Goal: Task Accomplishment & Management: Use online tool/utility

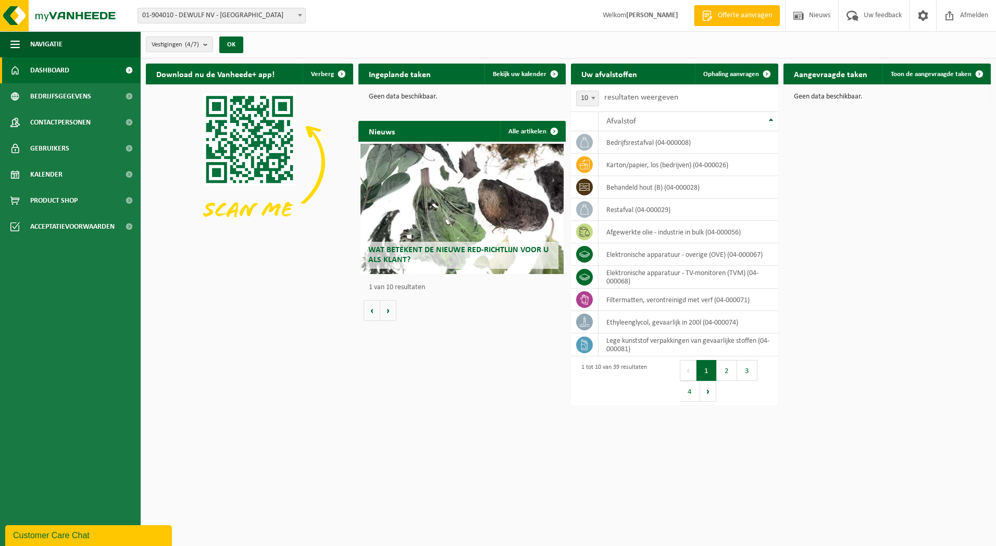
click at [50, 171] on span "Kalender" at bounding box center [46, 174] width 32 height 26
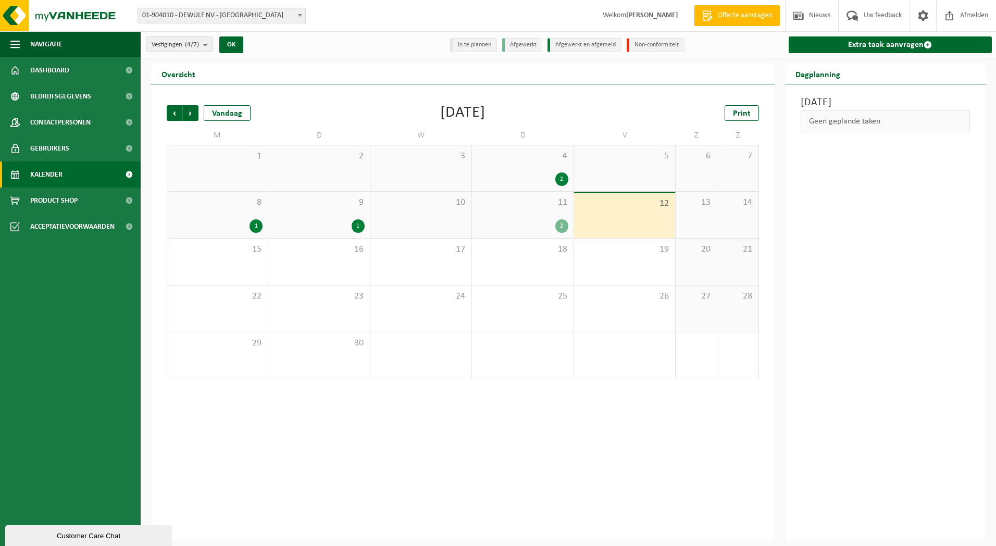
click at [302, 14] on span at bounding box center [300, 15] width 10 height 14
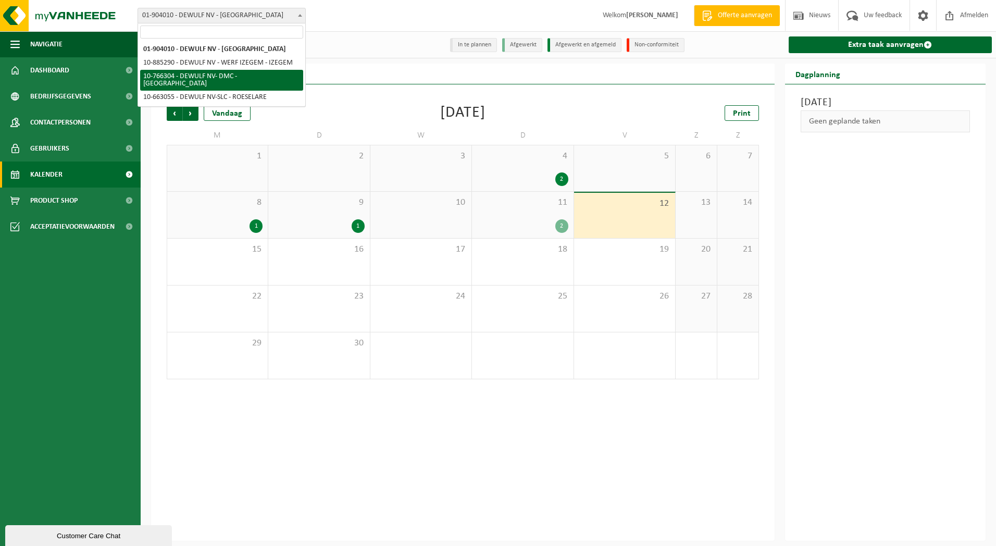
select select "13137"
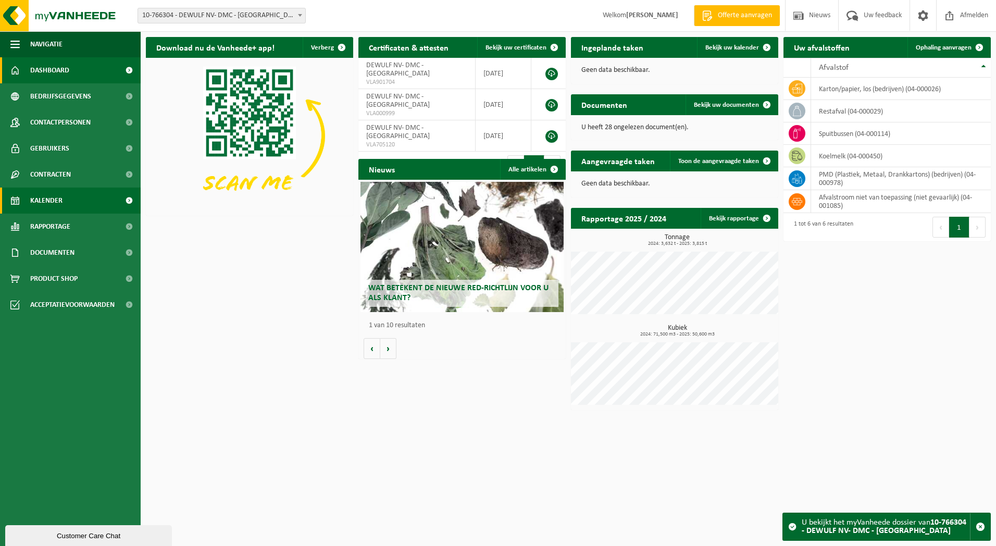
click at [56, 206] on span "Kalender" at bounding box center [46, 200] width 32 height 26
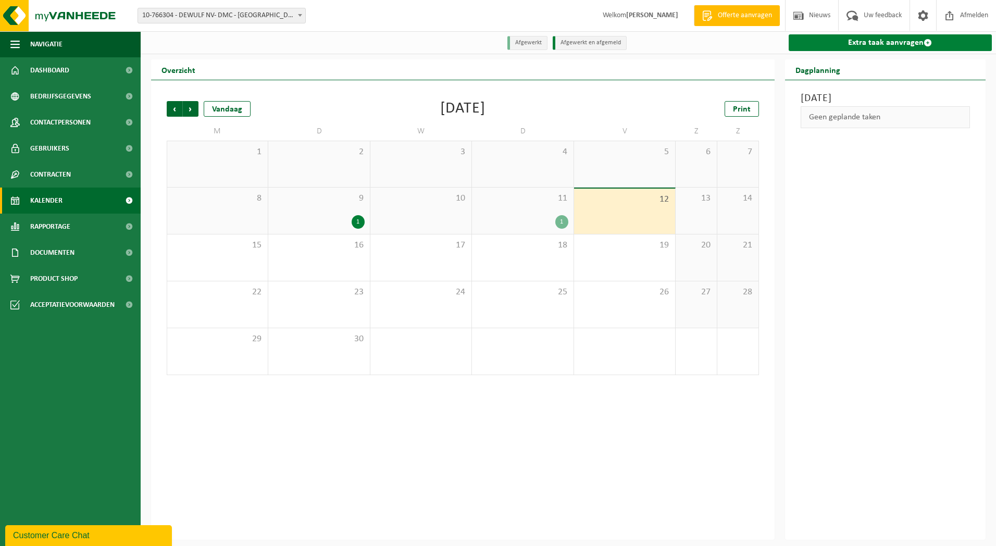
click at [881, 42] on link "Extra taak aanvragen" at bounding box center [891, 42] width 204 height 17
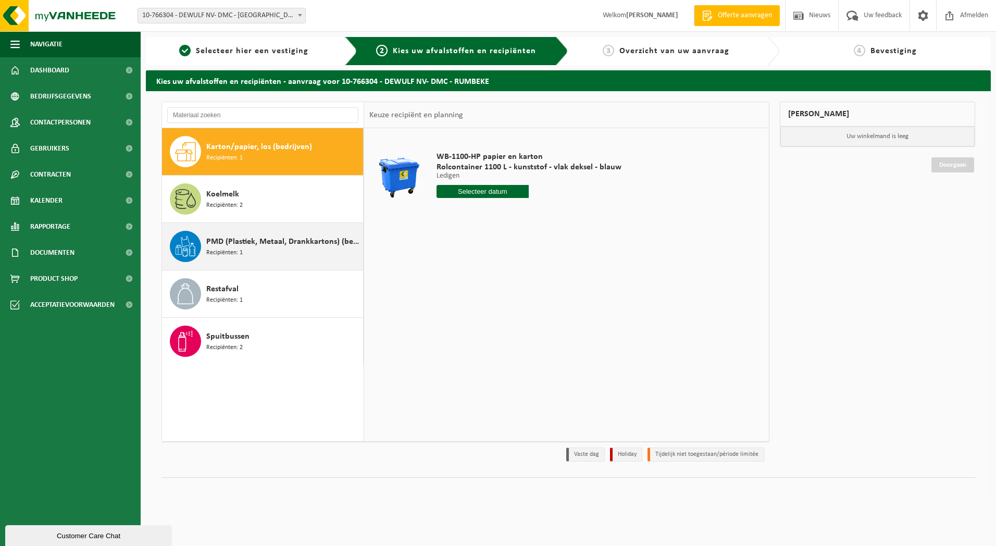
click at [223, 237] on span "PMD (Plastiek, Metaal, Drankkartons) (bedrijven)" at bounding box center [283, 241] width 154 height 12
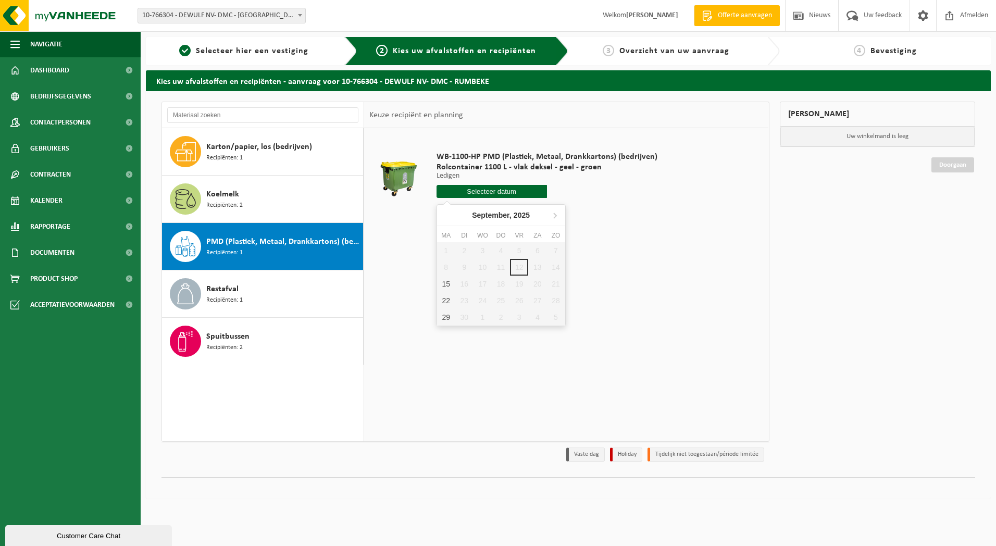
click at [481, 191] on input "text" at bounding box center [491, 191] width 110 height 13
click at [446, 284] on div "15" at bounding box center [446, 284] width 18 height 17
type input "Van 2025-09-15"
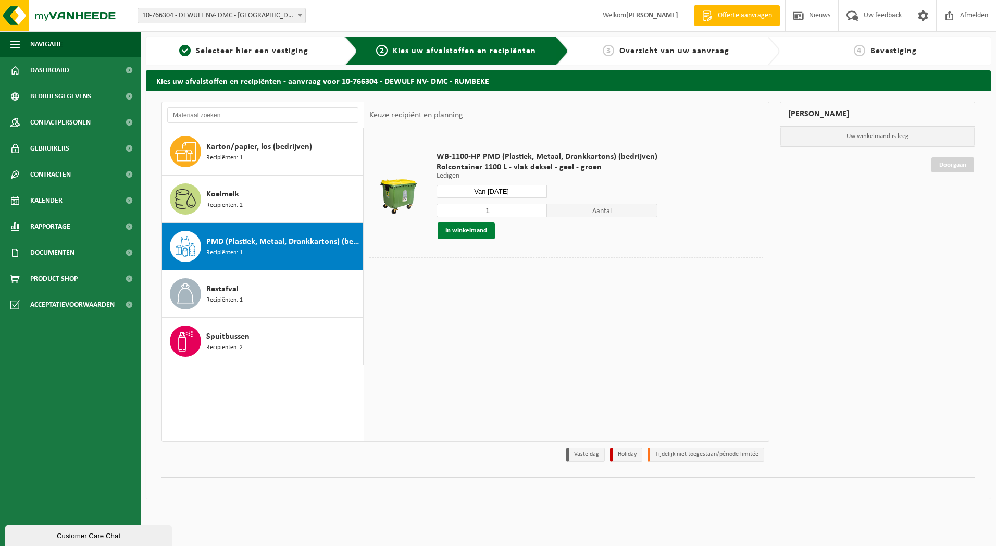
click at [465, 228] on button "In winkelmand" at bounding box center [465, 230] width 57 height 17
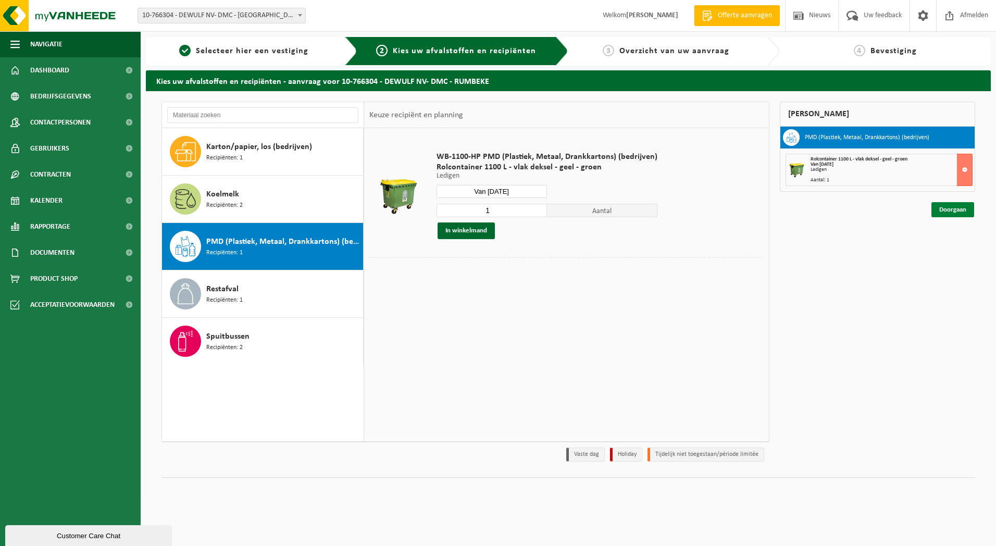
click at [954, 214] on link "Doorgaan" at bounding box center [952, 209] width 43 height 15
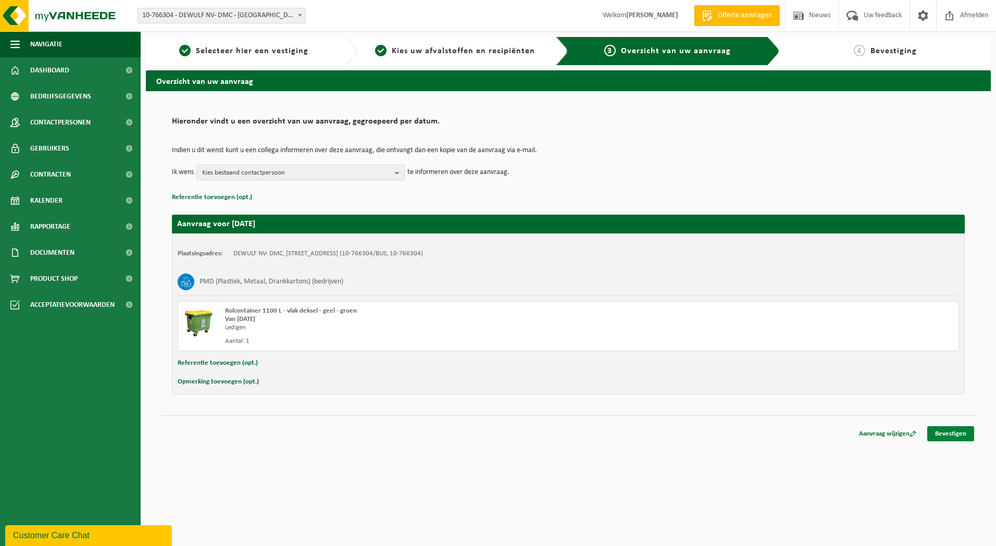
click at [948, 430] on link "Bevestigen" at bounding box center [950, 433] width 47 height 15
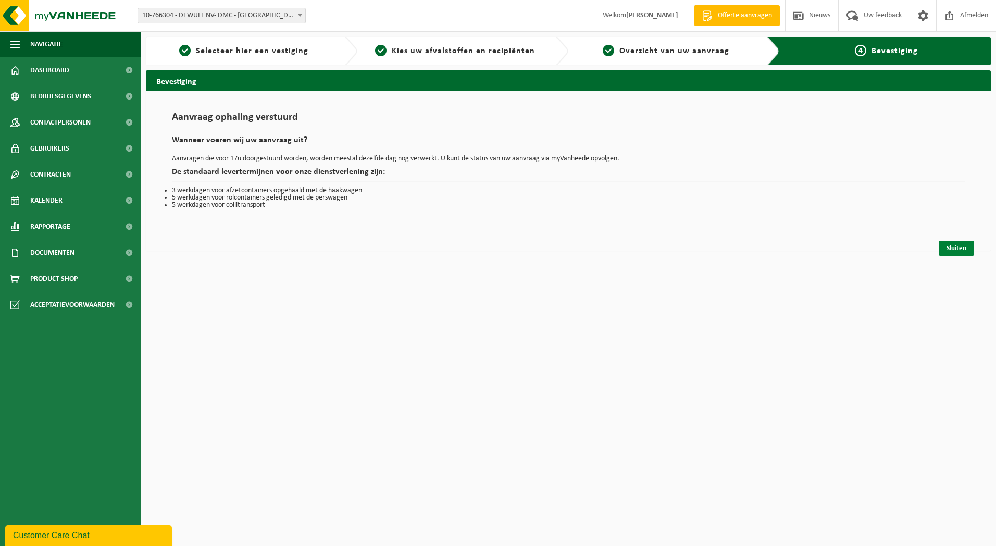
click at [959, 246] on link "Sluiten" at bounding box center [956, 248] width 35 height 15
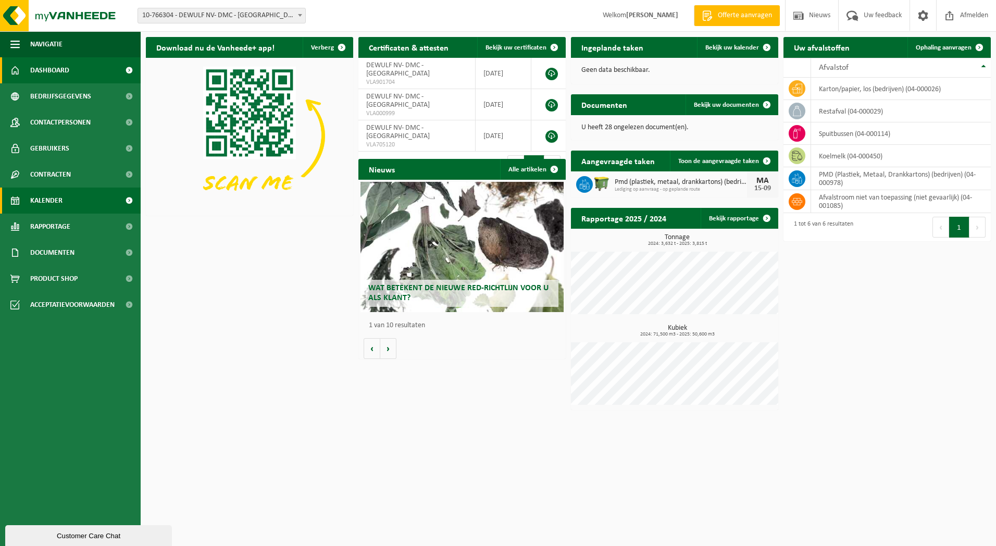
click at [57, 208] on span "Kalender" at bounding box center [46, 200] width 32 height 26
